Goal: Find specific page/section: Locate item on page

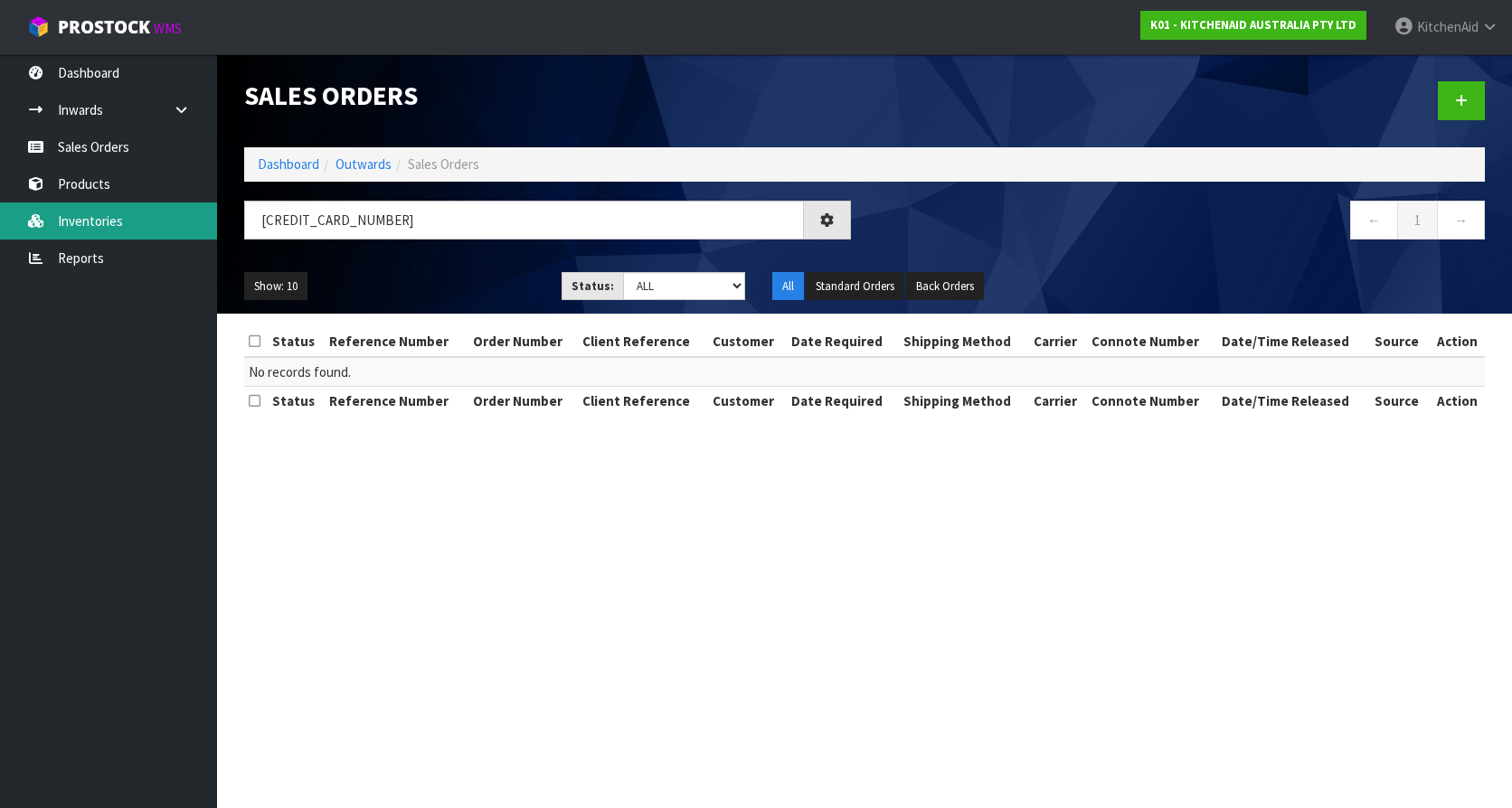
click at [96, 213] on link "Inventories" at bounding box center [108, 221] width 217 height 37
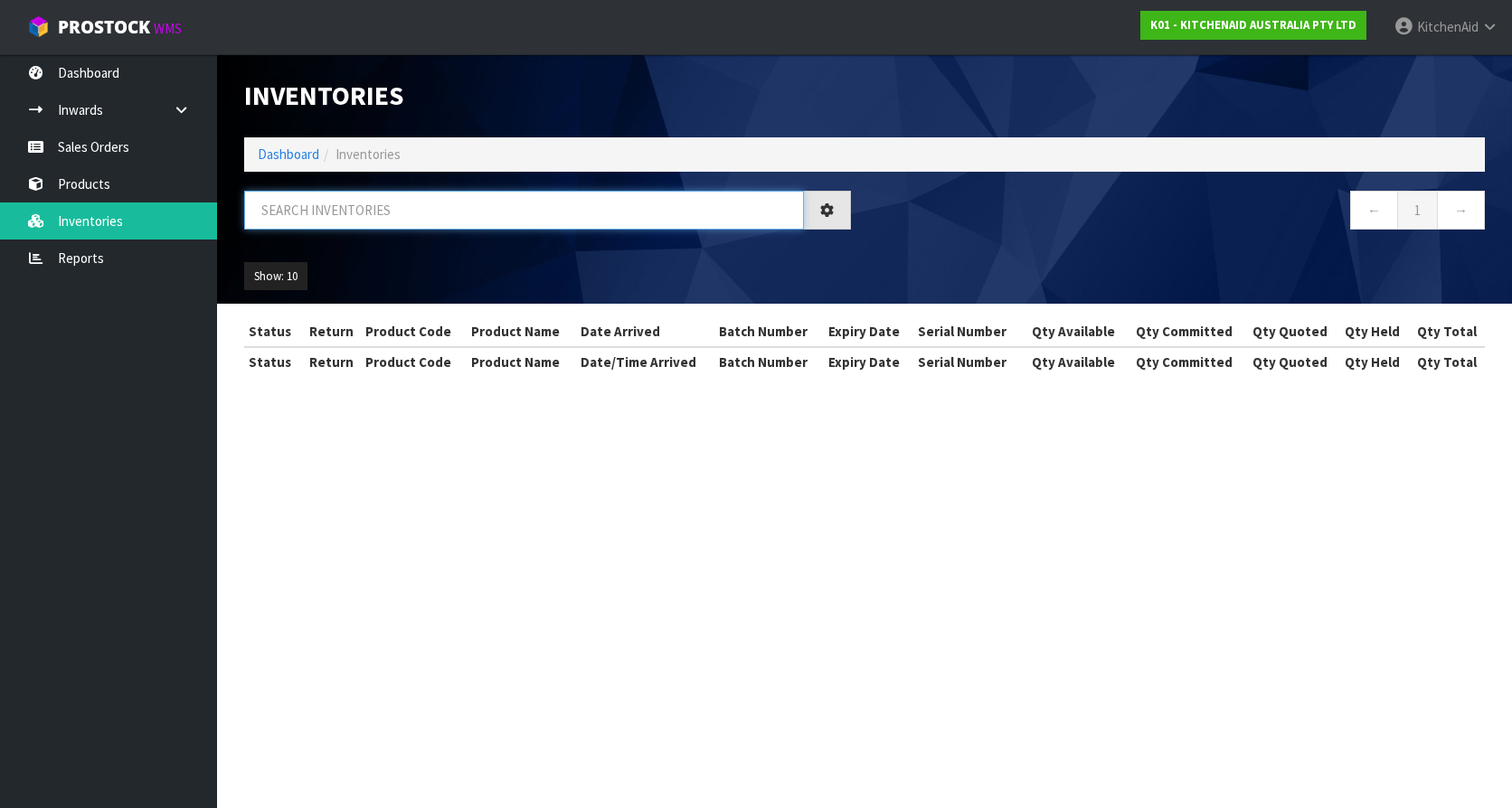
click at [366, 212] on input "text" at bounding box center [524, 210] width 560 height 39
paste input "W11433177"
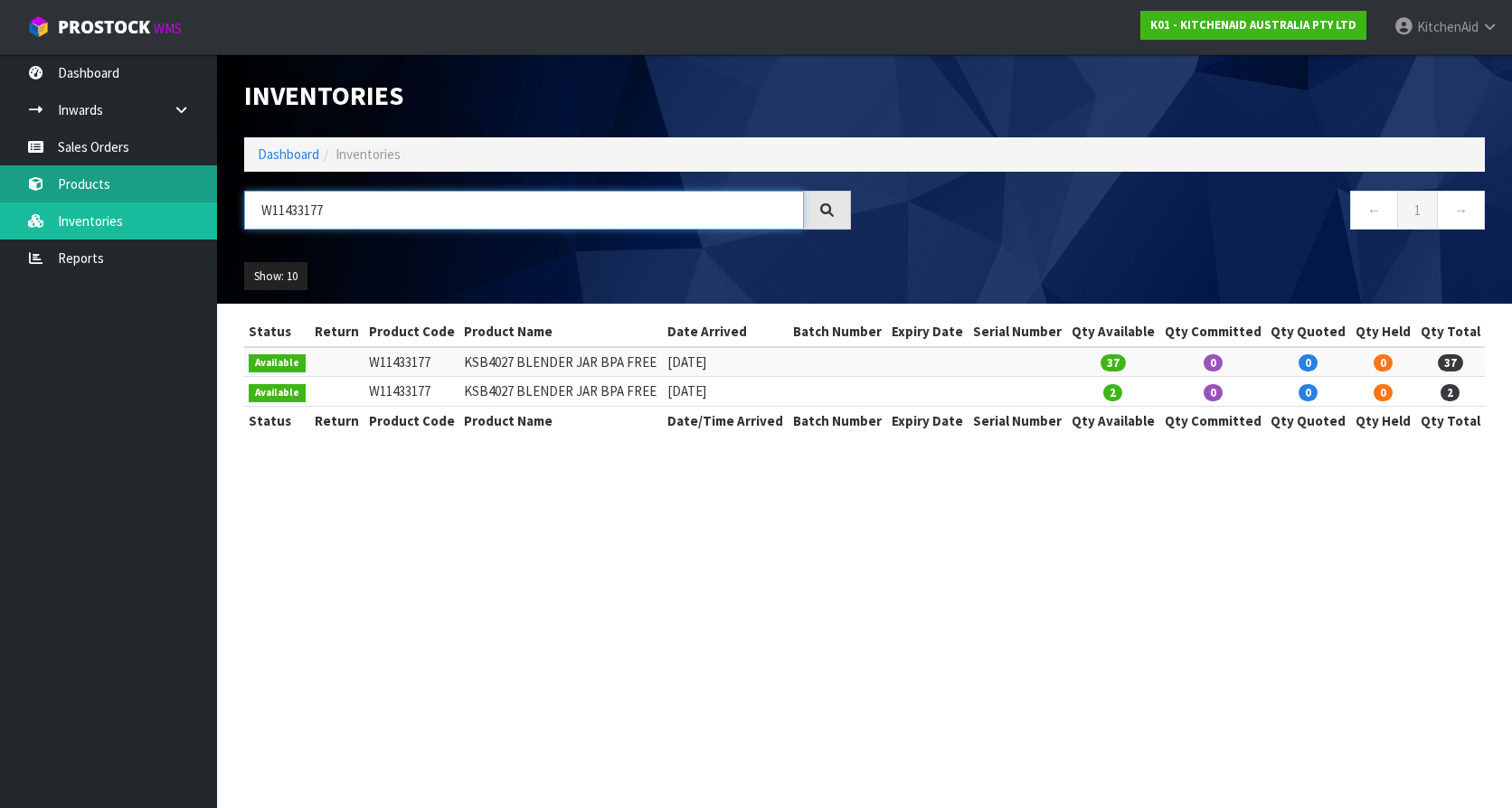
type input "W11433177"
click at [178, 200] on link "Products" at bounding box center [108, 185] width 217 height 37
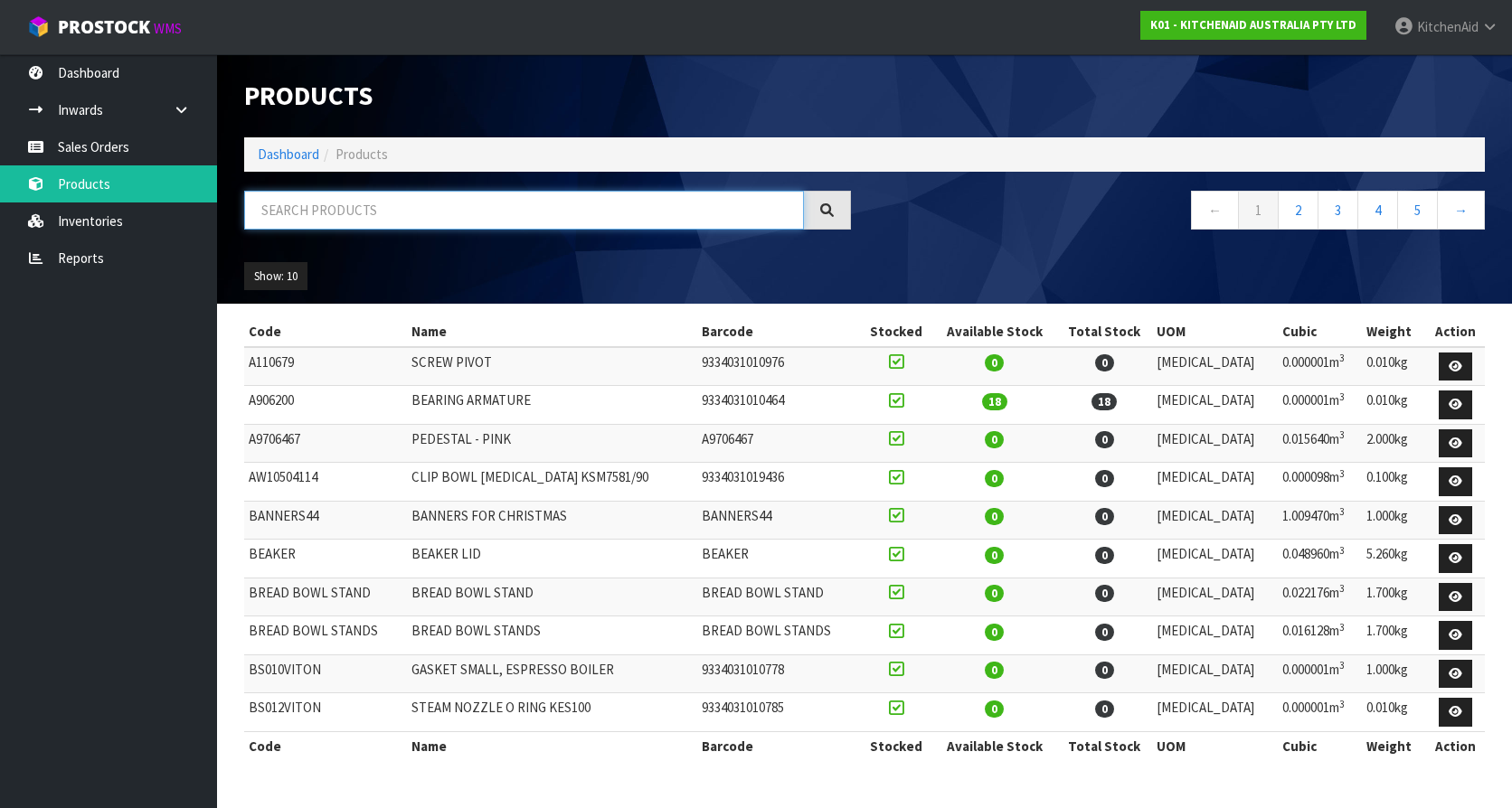
click at [472, 209] on input "text" at bounding box center [524, 210] width 560 height 39
paste input "W11433177"
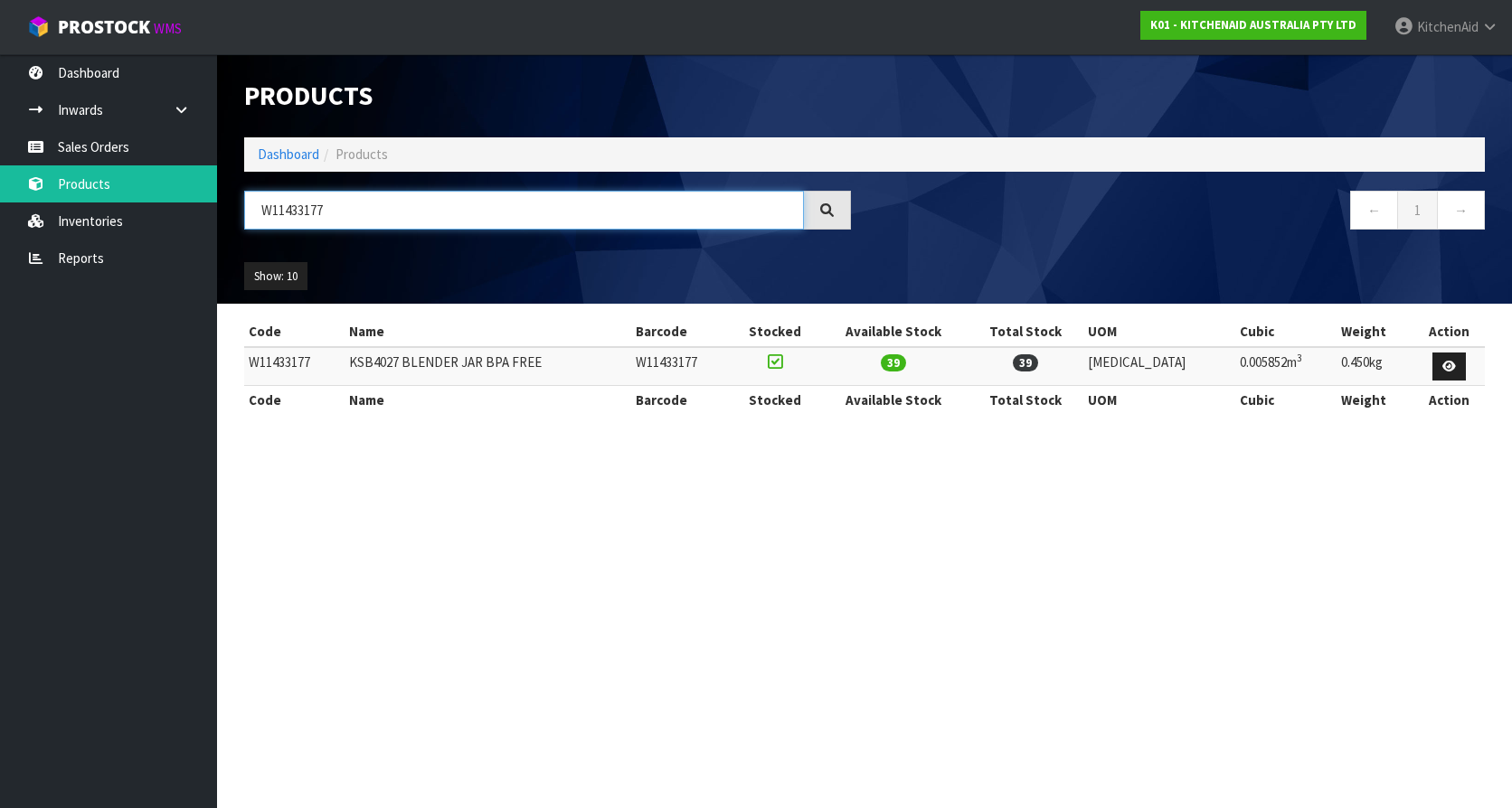
type input "W11433177"
click at [594, 508] on section "Products Import Products Drop file here to import csv template Dashboard Produc…" at bounding box center [756, 404] width 1512 height 808
drag, startPoint x: 736, startPoint y: 362, endPoint x: 665, endPoint y: 362, distance: 71.0
click at [665, 362] on tr "W11433177 KSB4027 BLENDER JAR BPA FREE W11433177 39 39 [MEDICAL_DATA] 0.005852m…" at bounding box center [865, 367] width 1241 height 39
drag, startPoint x: 772, startPoint y: 528, endPoint x: 1027, endPoint y: 7, distance: 580.1
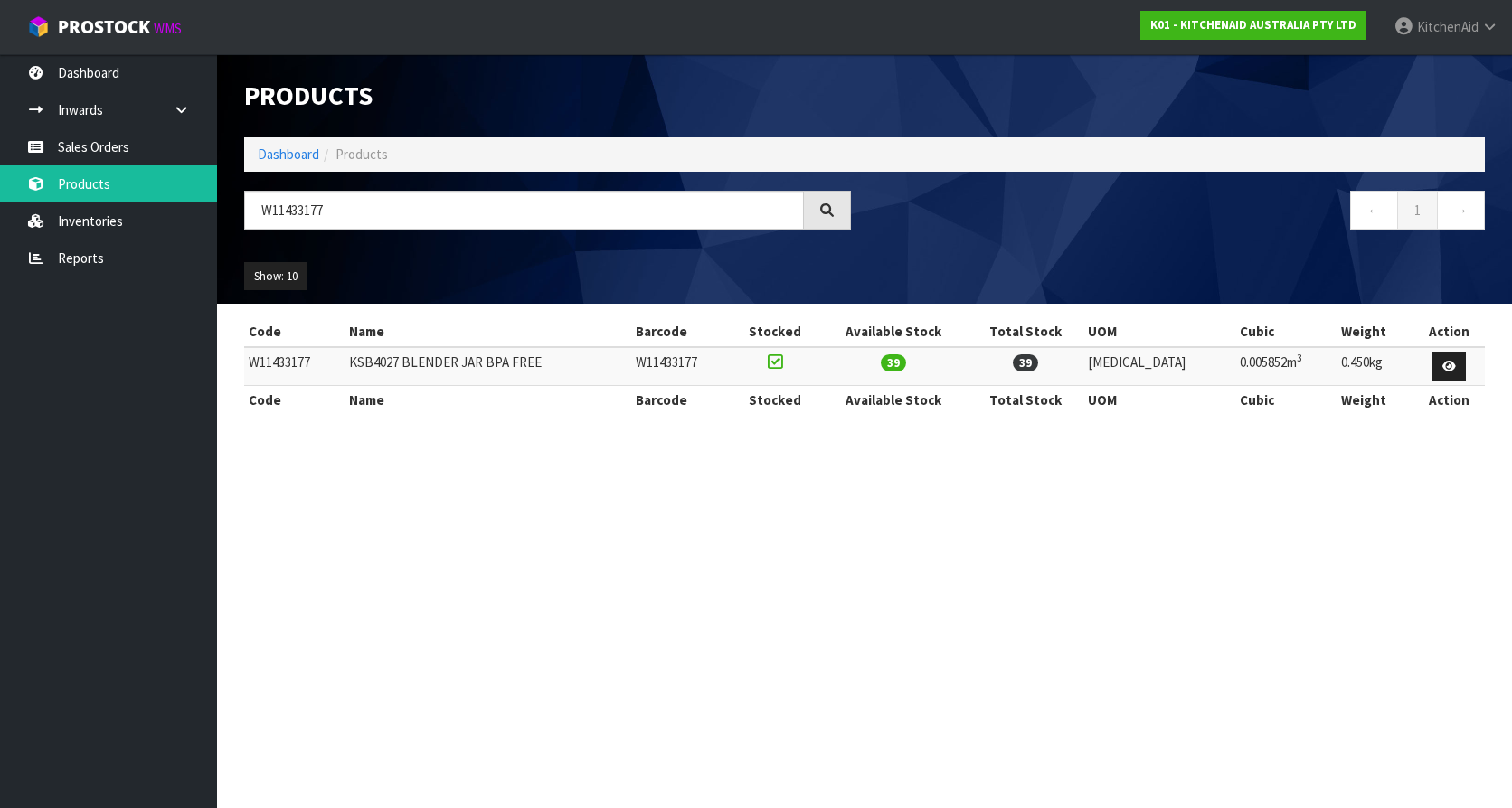
click at [777, 526] on section "Products Import Products Drop file here to import csv template Dashboard Produc…" at bounding box center [756, 404] width 1512 height 808
drag, startPoint x: 343, startPoint y: 208, endPoint x: 6, endPoint y: 194, distance: 337.3
click at [213, 197] on body "Toggle navigation ProStock WMS K01 - KITCHENAID AUSTRALIA PTY LTD [GEOGRAPHIC_D…" at bounding box center [756, 404] width 1512 height 808
